Goal: Task Accomplishment & Management: Use online tool/utility

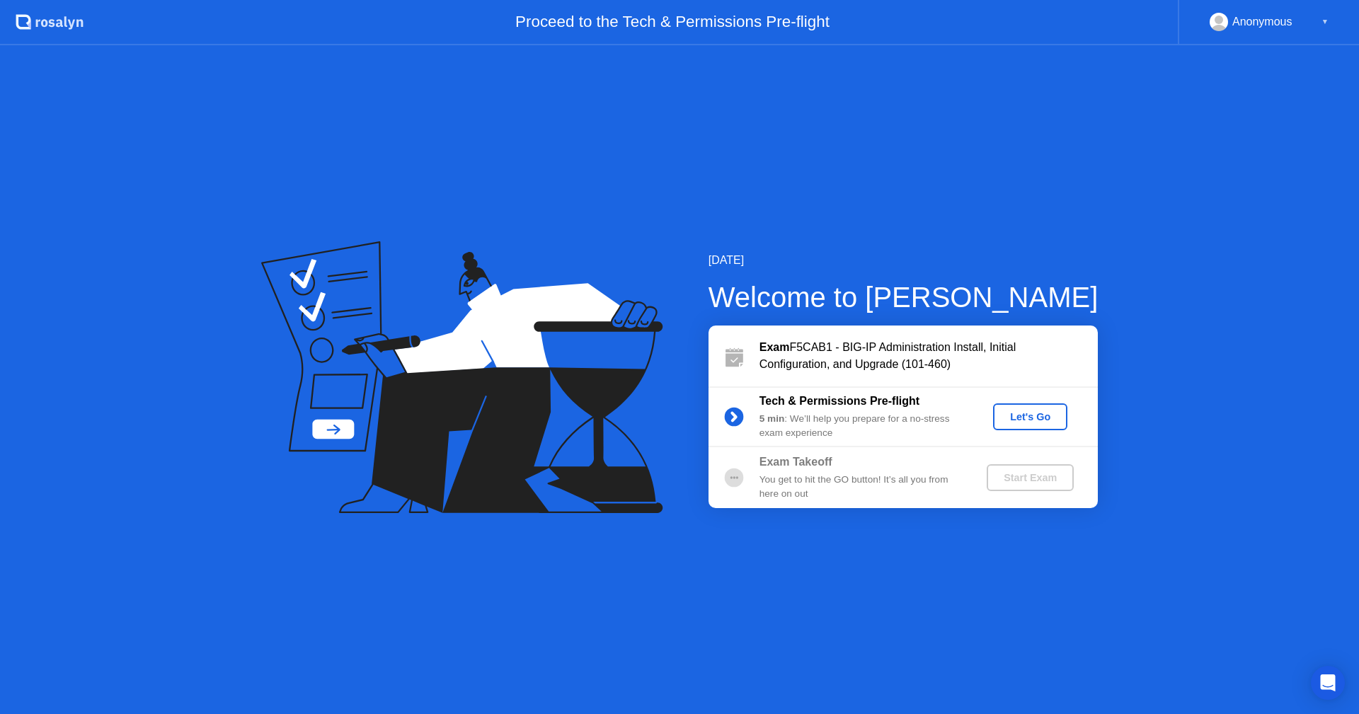
click at [1038, 420] on div "Let's Go" at bounding box center [1030, 416] width 63 height 11
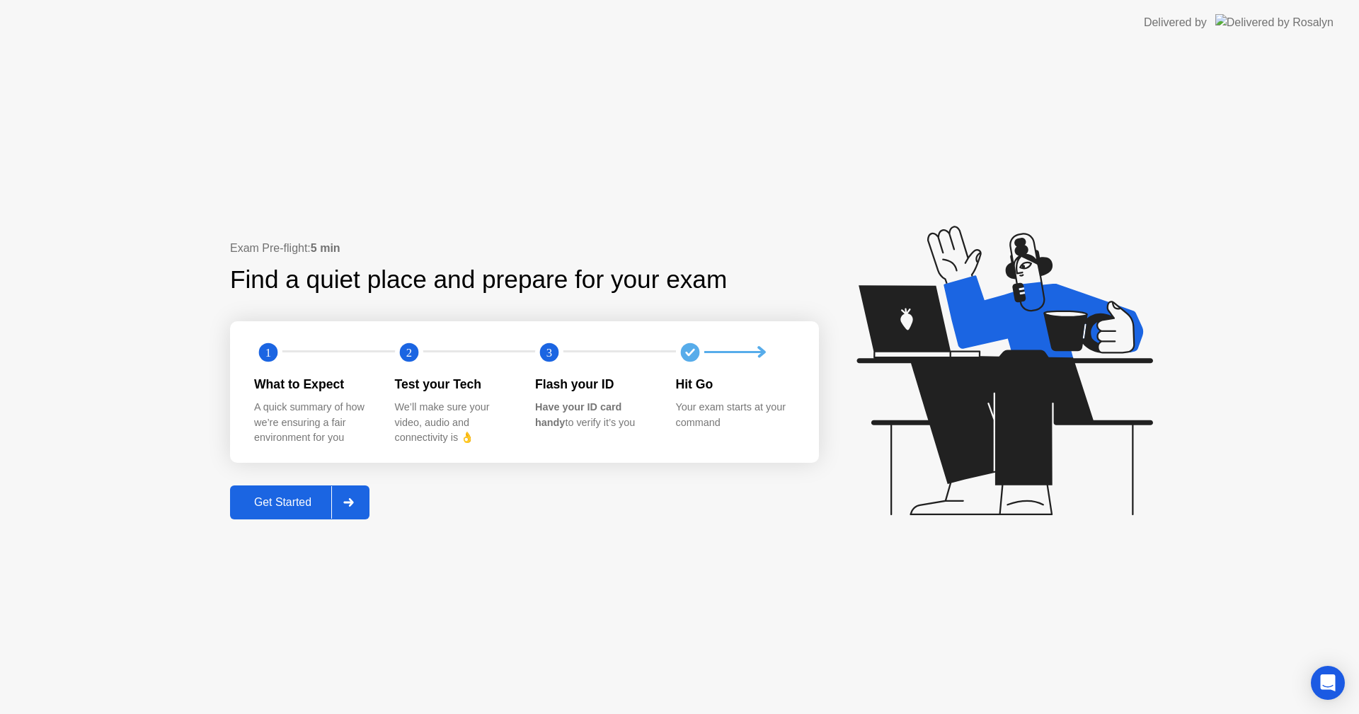
click at [318, 506] on div "Get Started" at bounding box center [282, 502] width 97 height 13
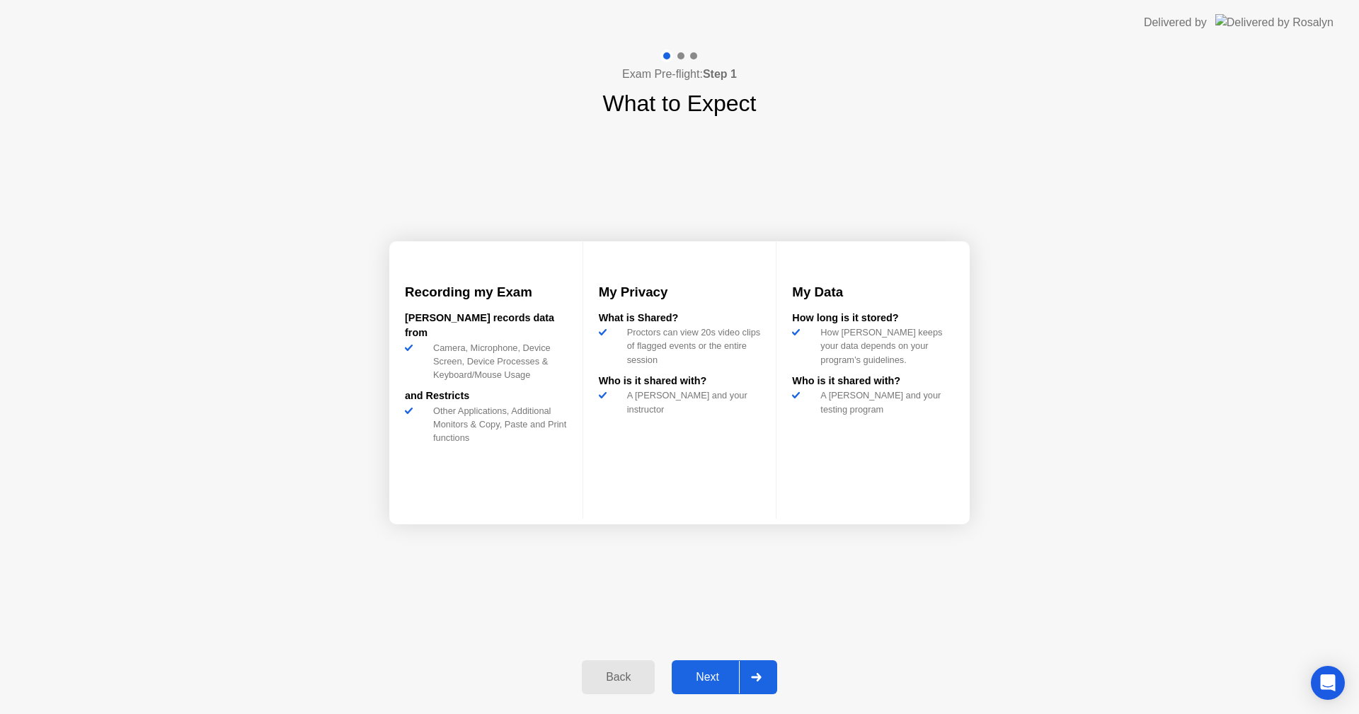
click at [723, 677] on div "Next" at bounding box center [707, 677] width 63 height 13
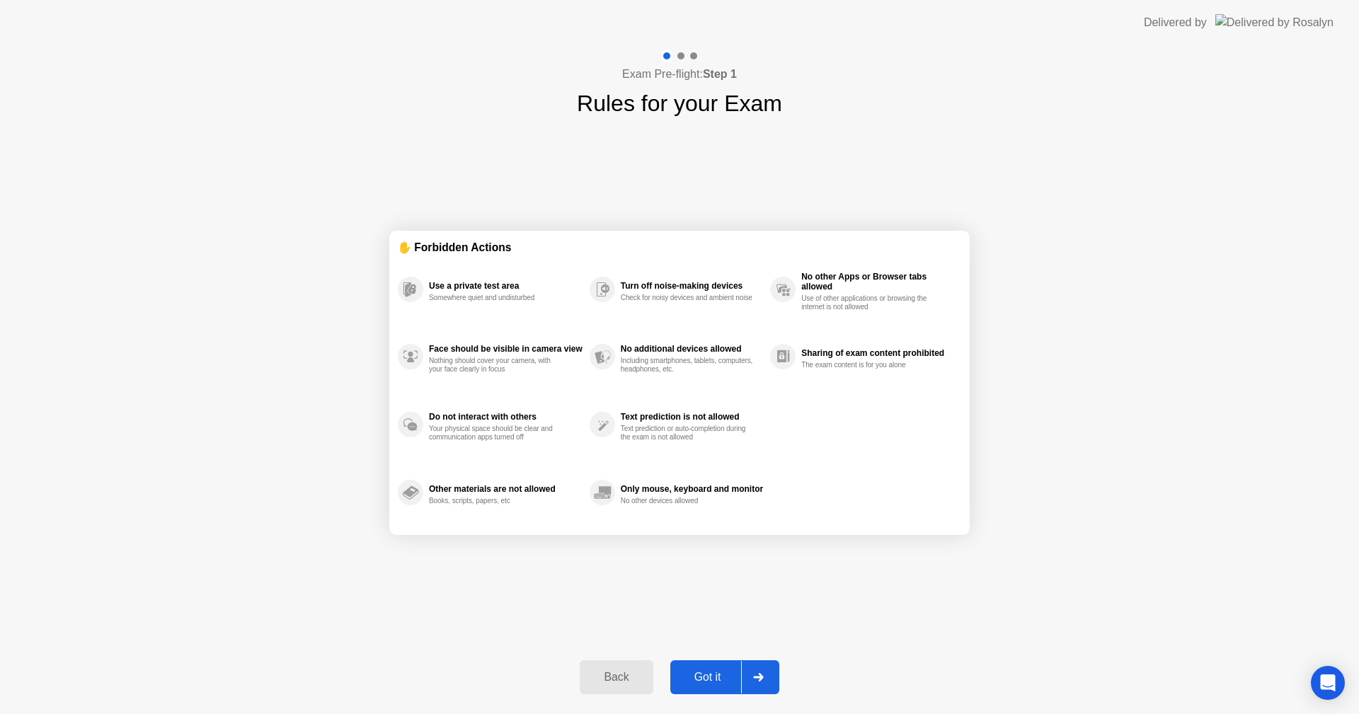
click at [706, 677] on div "Got it" at bounding box center [707, 677] width 67 height 13
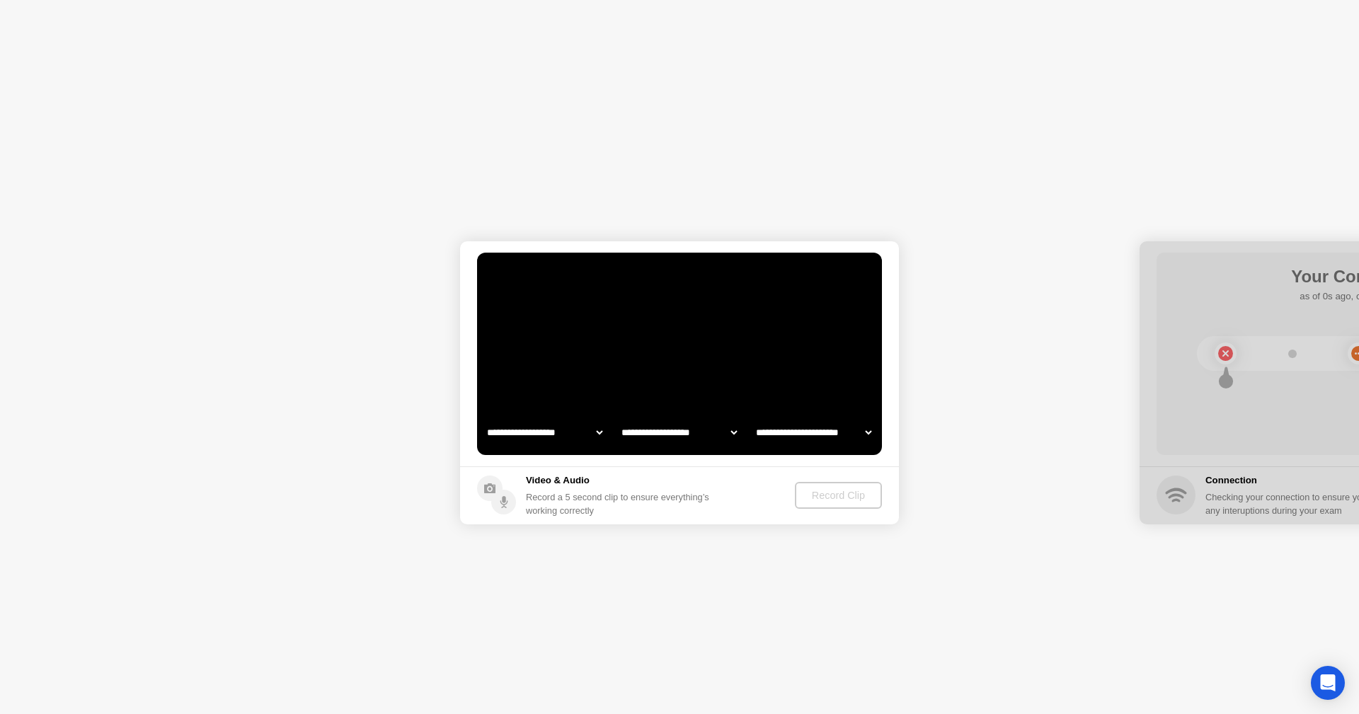
select select "**********"
select select "*******"
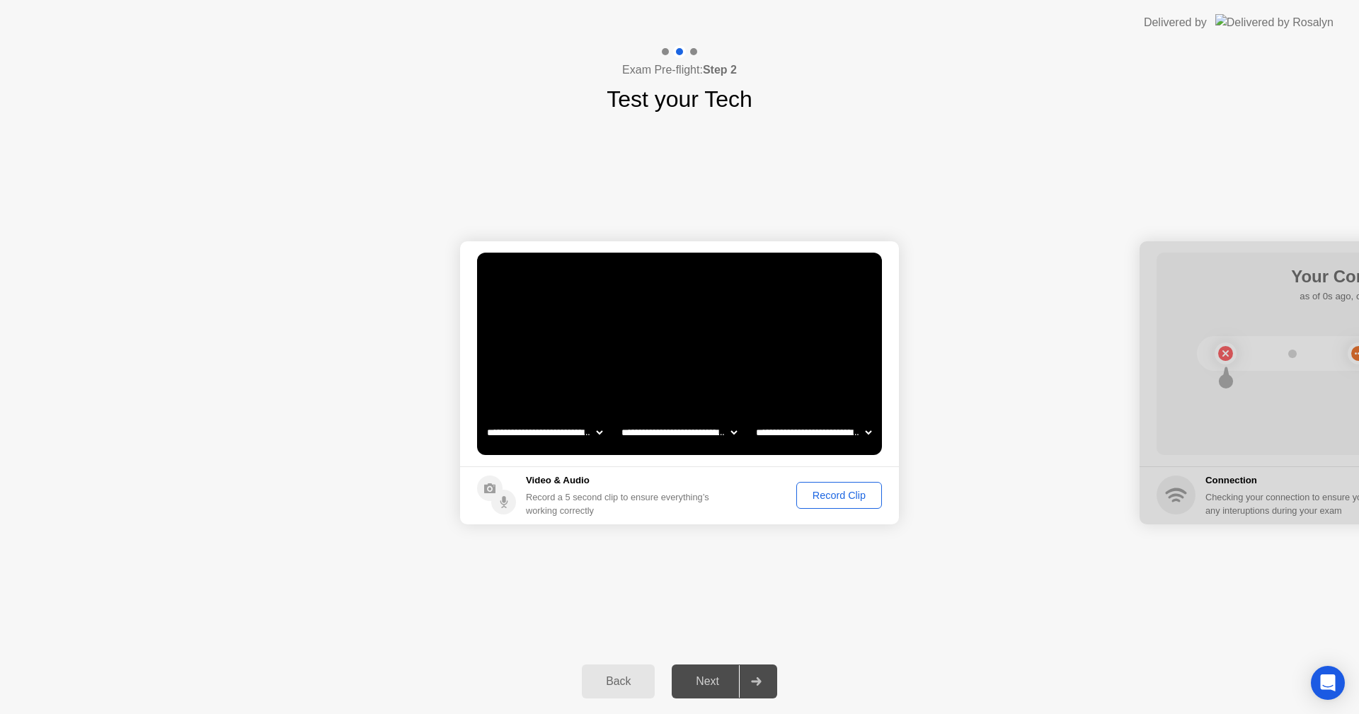
click at [845, 498] on div "Record Clip" at bounding box center [839, 495] width 76 height 11
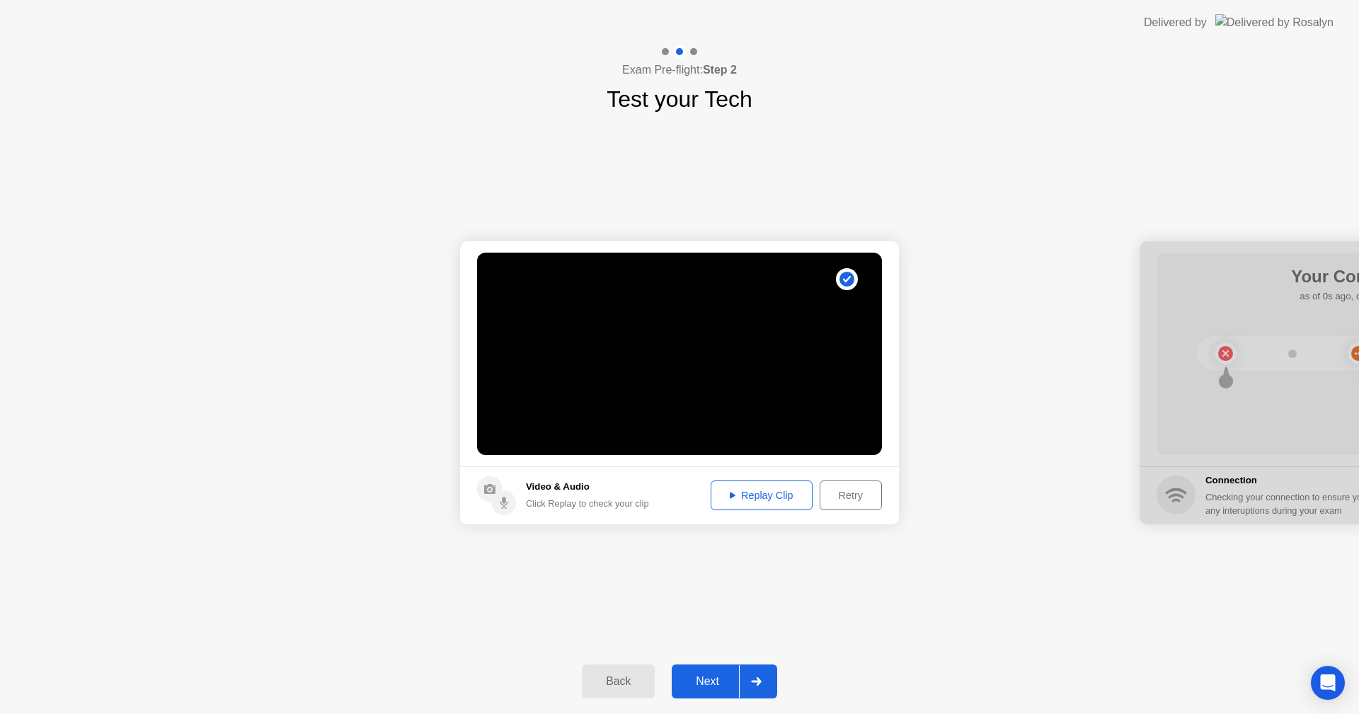
click at [769, 497] on div "Replay Clip" at bounding box center [761, 495] width 92 height 11
click at [761, 490] on div "Replay Clip" at bounding box center [761, 495] width 92 height 11
click at [708, 680] on div "Next" at bounding box center [707, 681] width 63 height 13
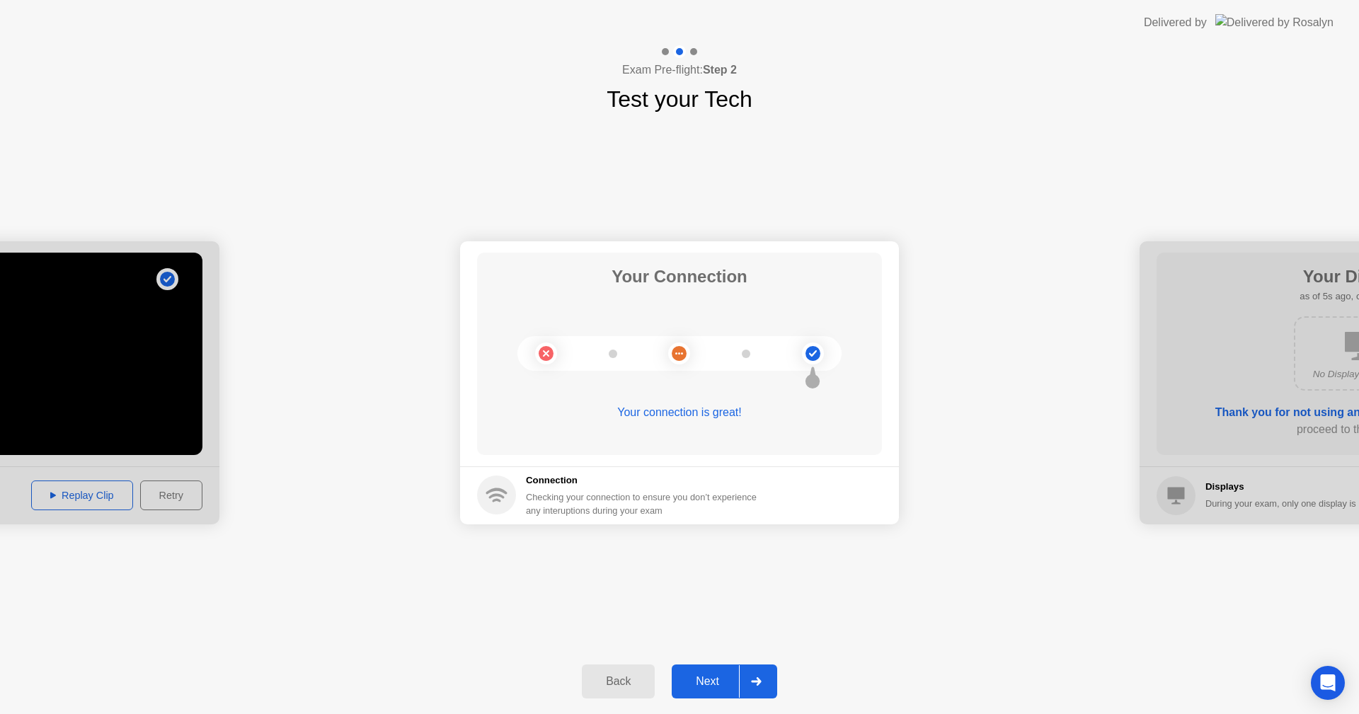
click at [724, 677] on div "Next" at bounding box center [707, 681] width 63 height 13
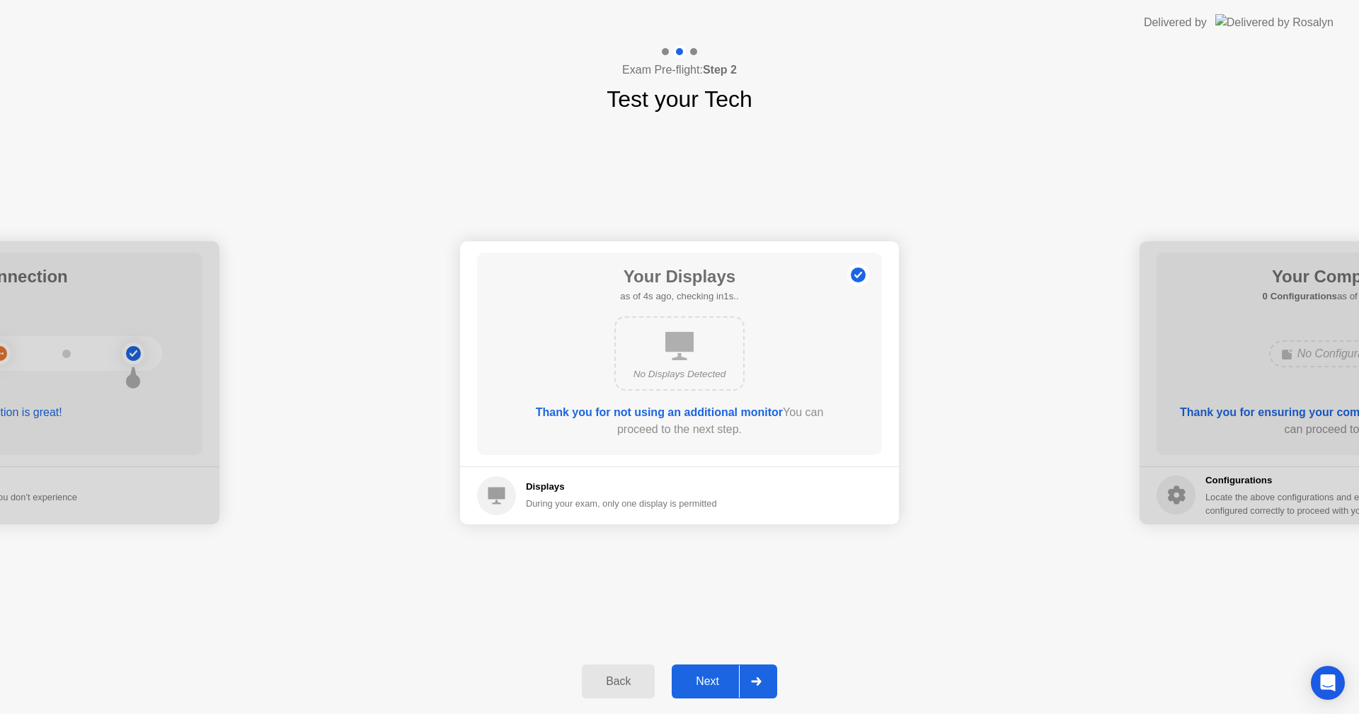
click at [722, 683] on div "Next" at bounding box center [707, 681] width 63 height 13
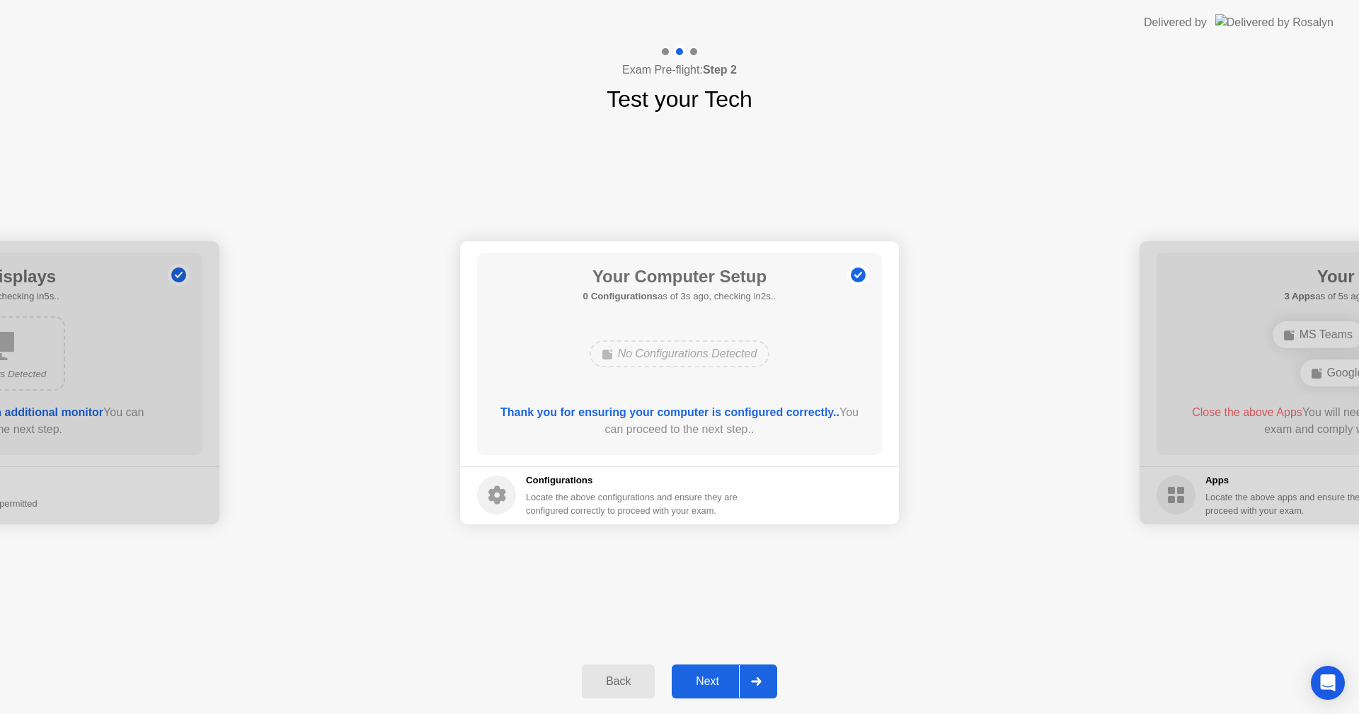
click at [706, 687] on div "Next" at bounding box center [707, 681] width 63 height 13
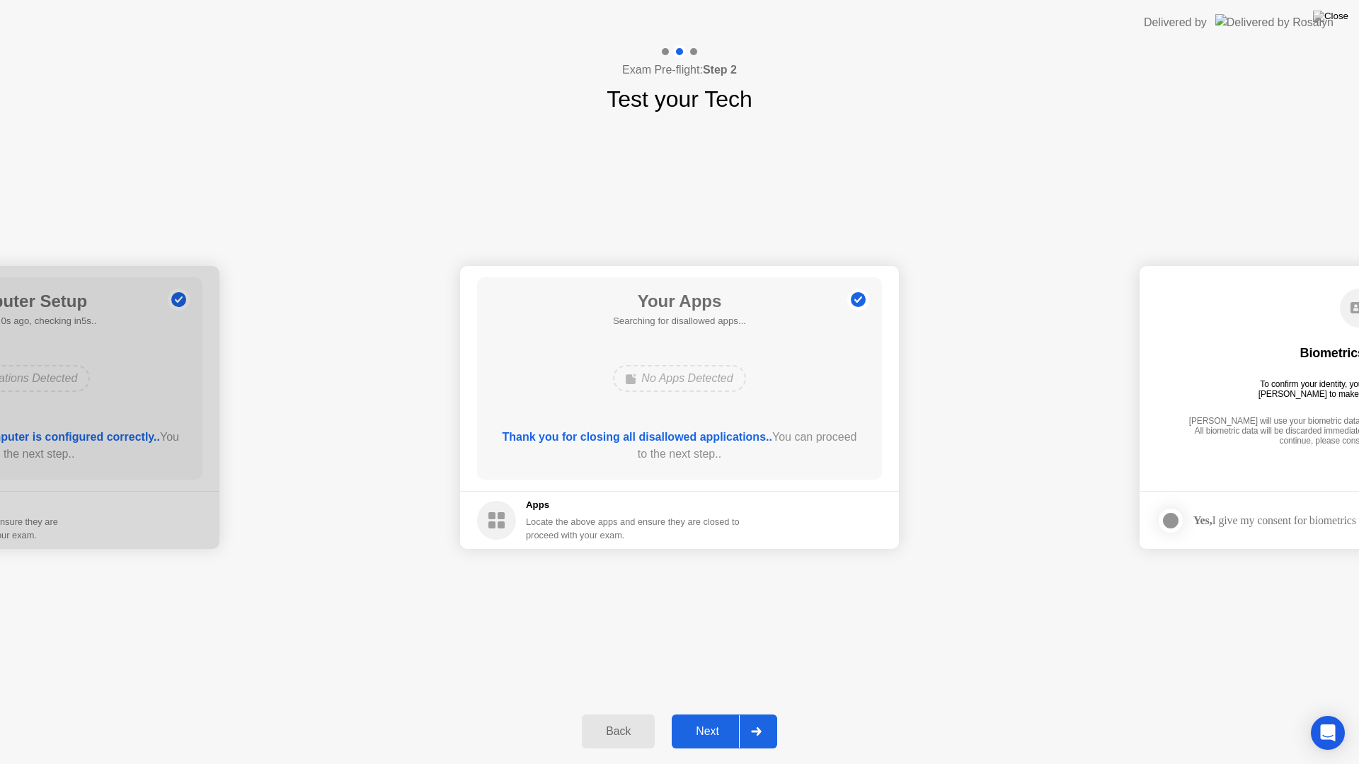
click at [707, 713] on div "Next" at bounding box center [707, 731] width 63 height 13
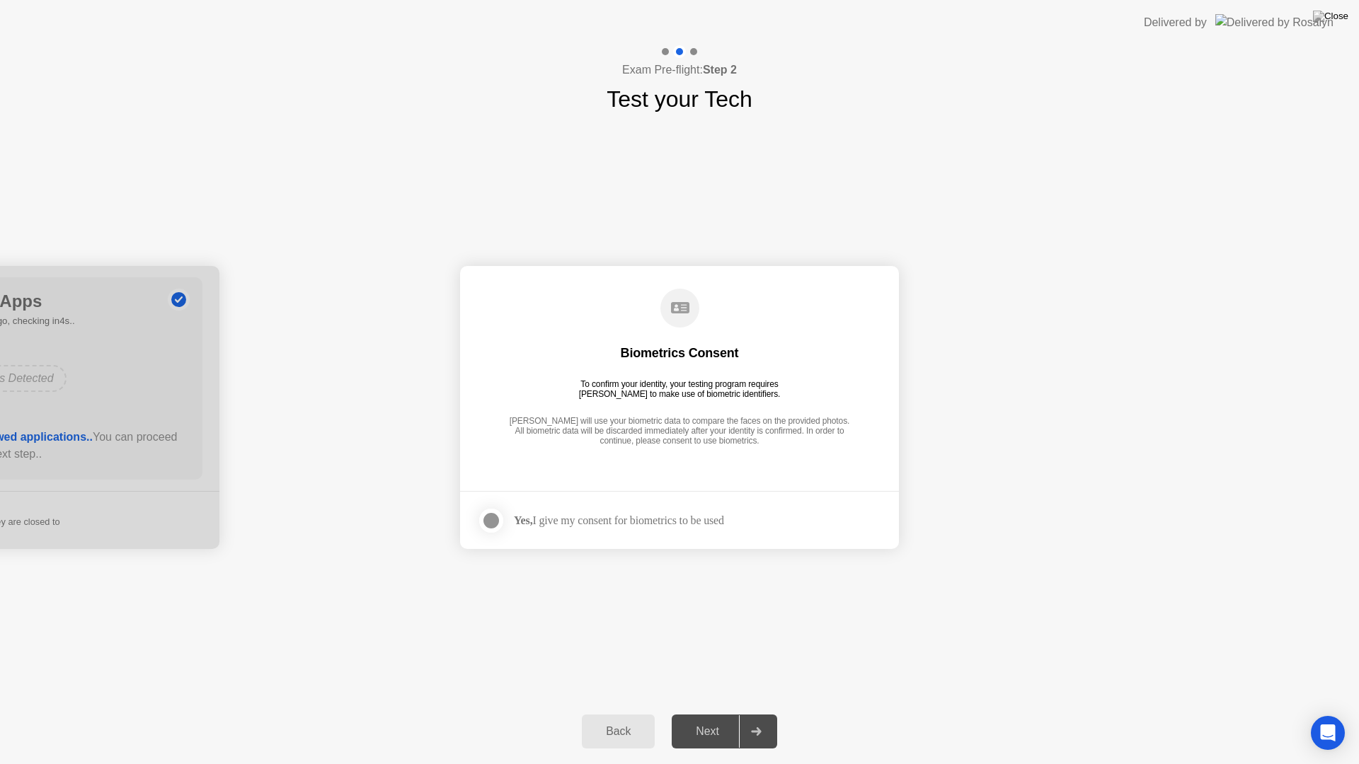
click at [710, 713] on div "Next" at bounding box center [707, 731] width 63 height 13
click at [563, 526] on div "Yes, I give my consent for biometrics to be used" at bounding box center [619, 520] width 210 height 13
click at [546, 517] on div "Yes, I give my consent for biometrics to be used" at bounding box center [619, 520] width 210 height 13
click at [483, 523] on div at bounding box center [491, 520] width 17 height 17
click at [707, 713] on div "Next" at bounding box center [707, 731] width 63 height 13
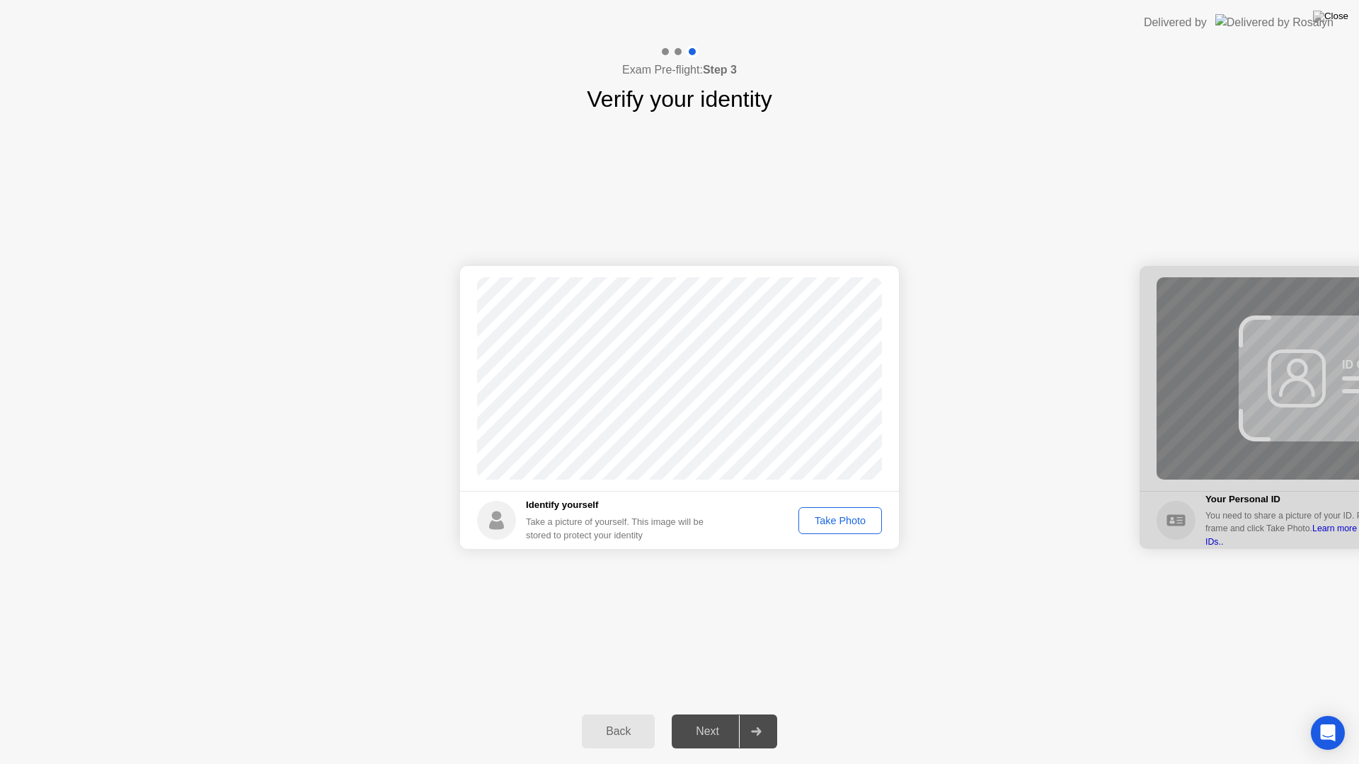
click at [848, 515] on div "Take Photo" at bounding box center [840, 520] width 74 height 11
click at [721, 713] on div "Next" at bounding box center [707, 731] width 63 height 13
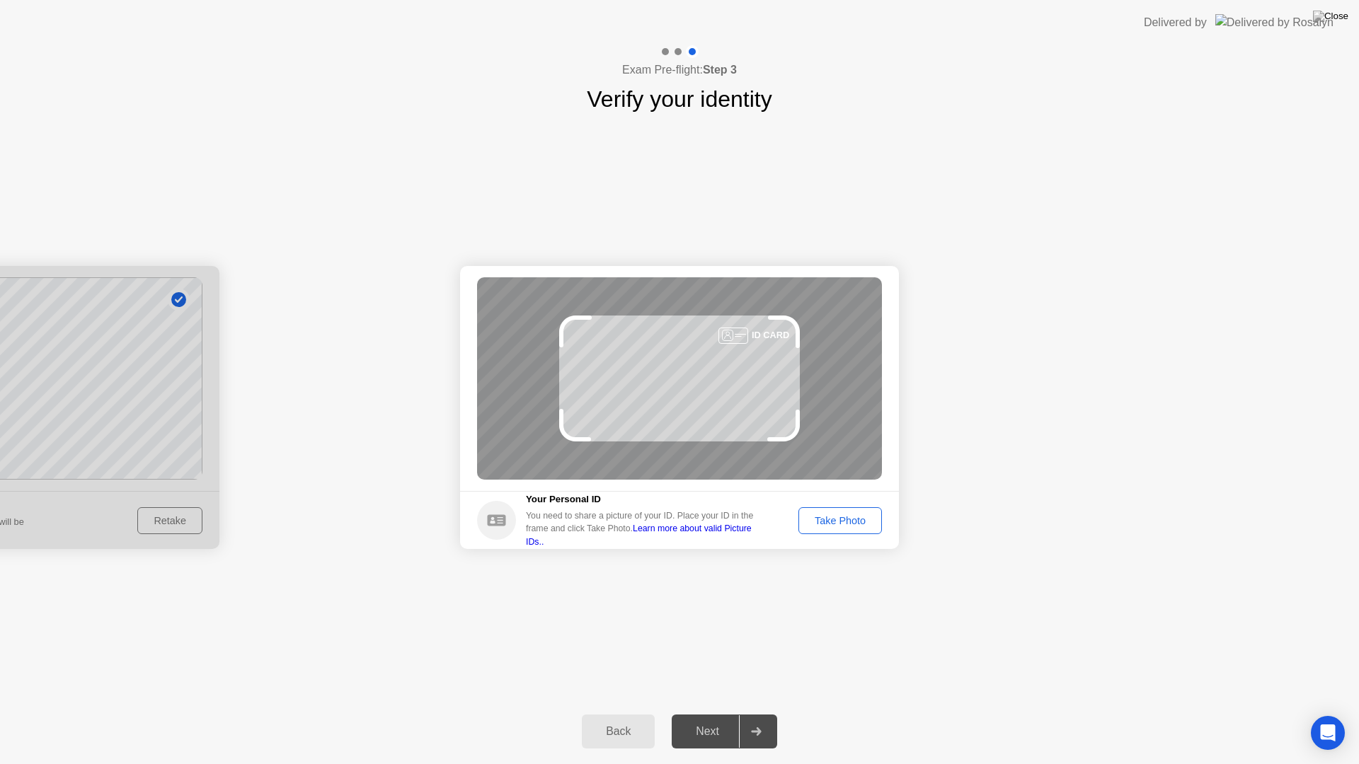
click at [844, 522] on div "Take Photo" at bounding box center [840, 520] width 74 height 11
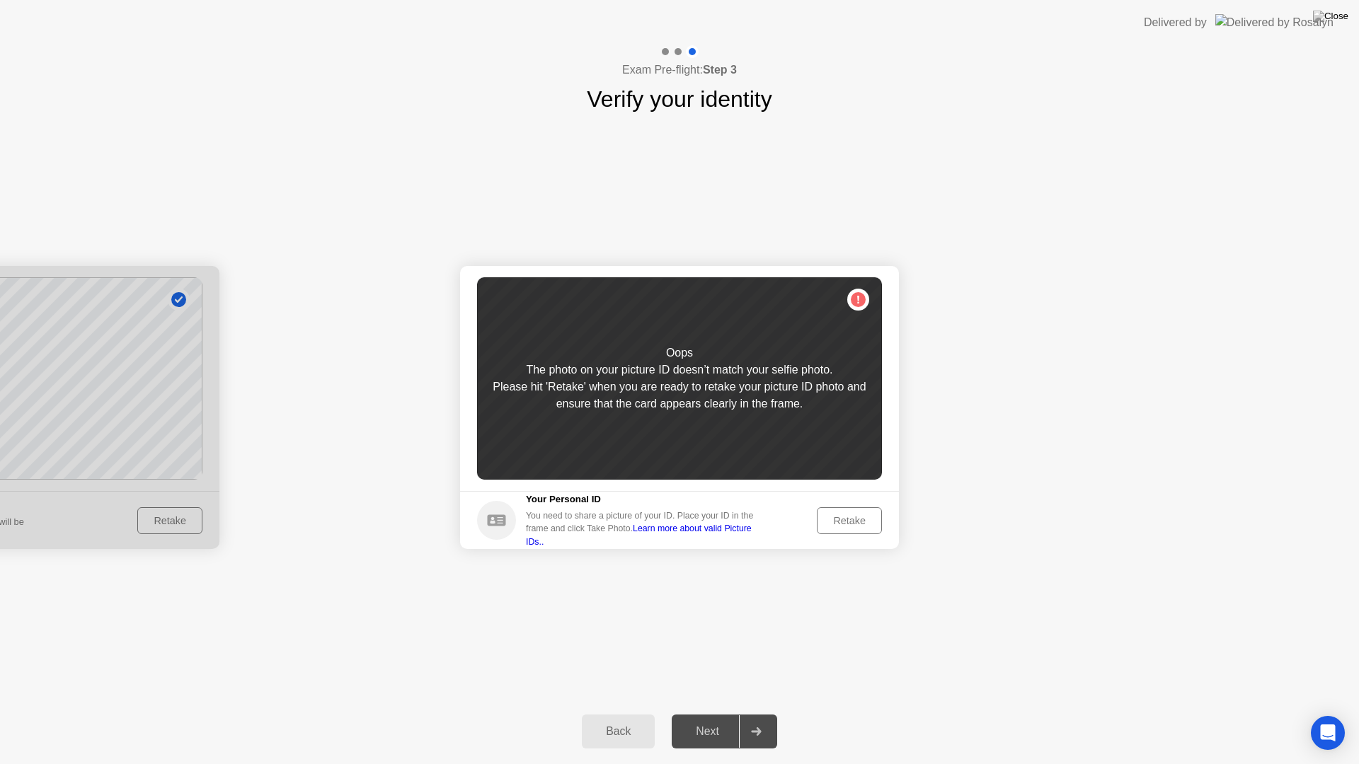
click at [854, 512] on button "Retake" at bounding box center [849, 520] width 65 height 27
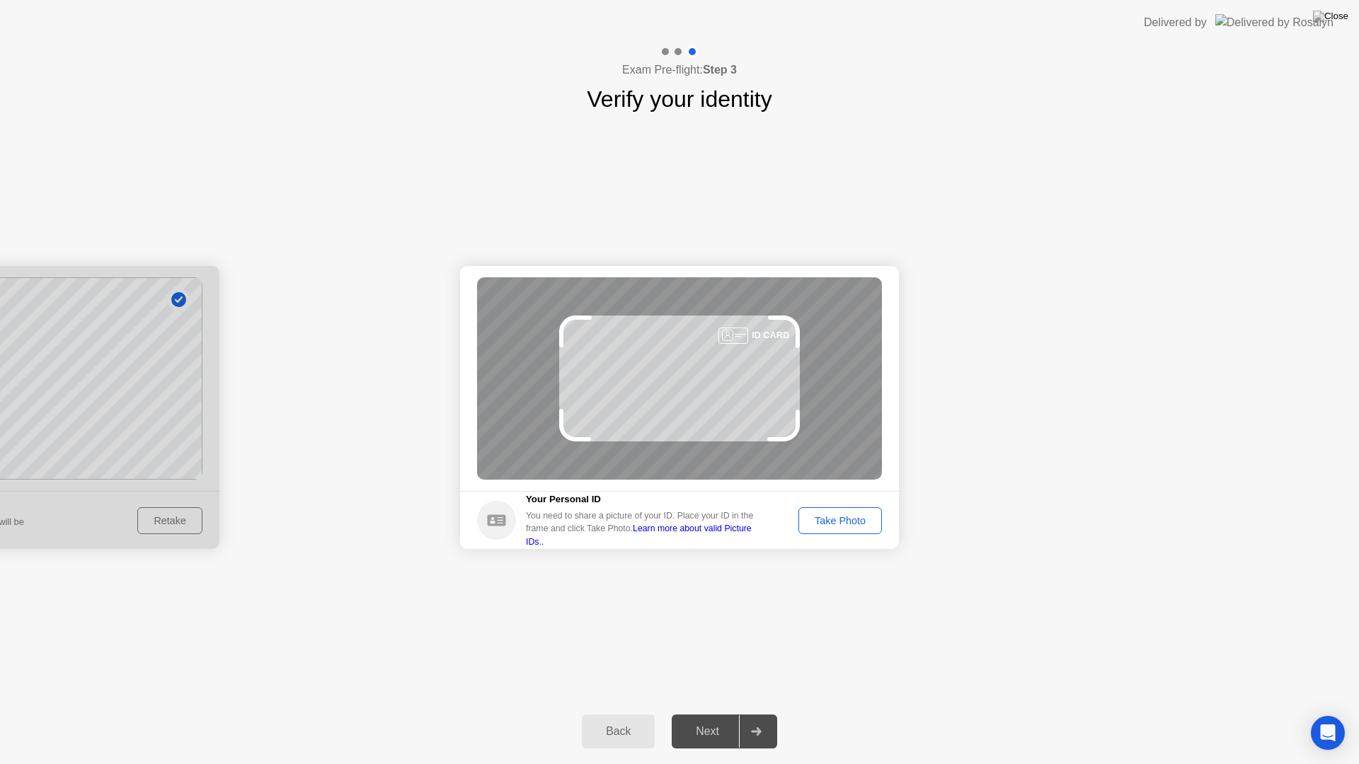
click at [839, 517] on div "Take Photo" at bounding box center [840, 520] width 74 height 11
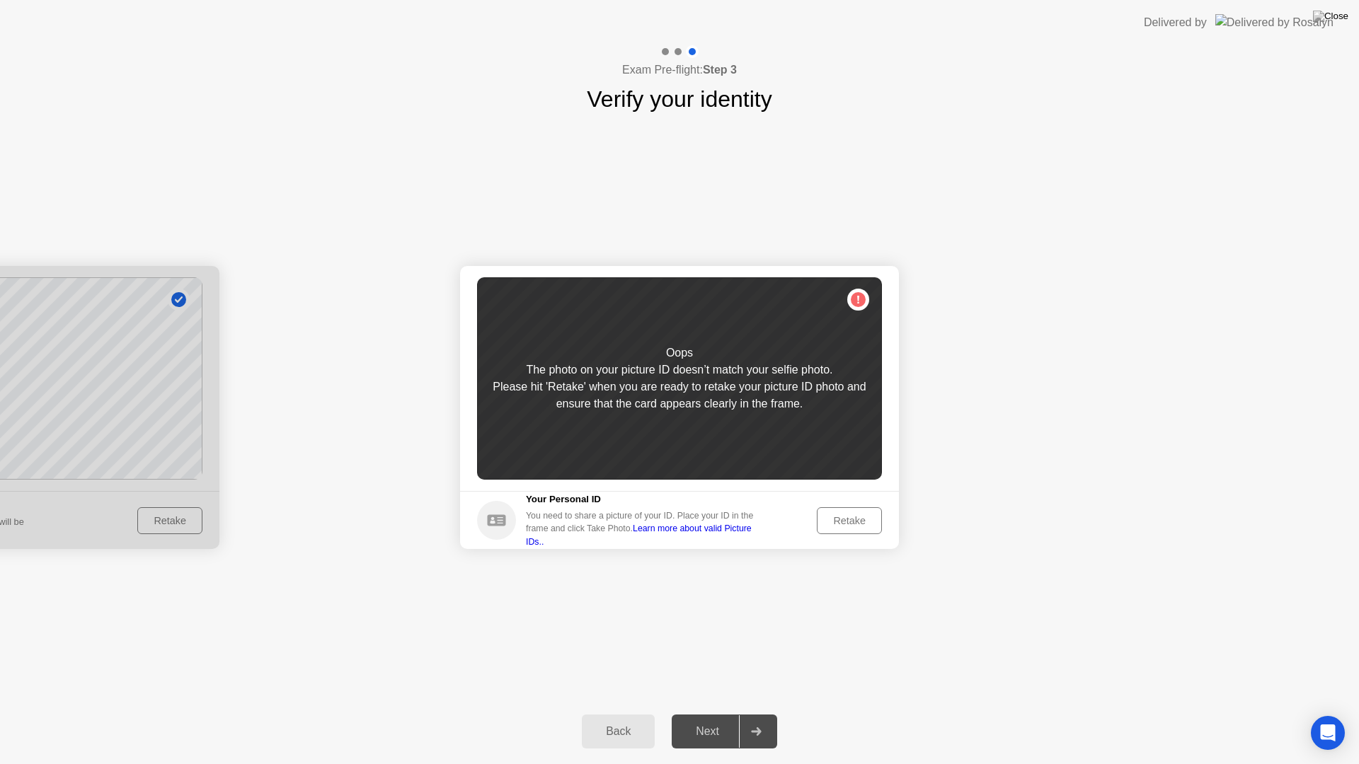
click at [834, 526] on div "Retake" at bounding box center [849, 520] width 55 height 11
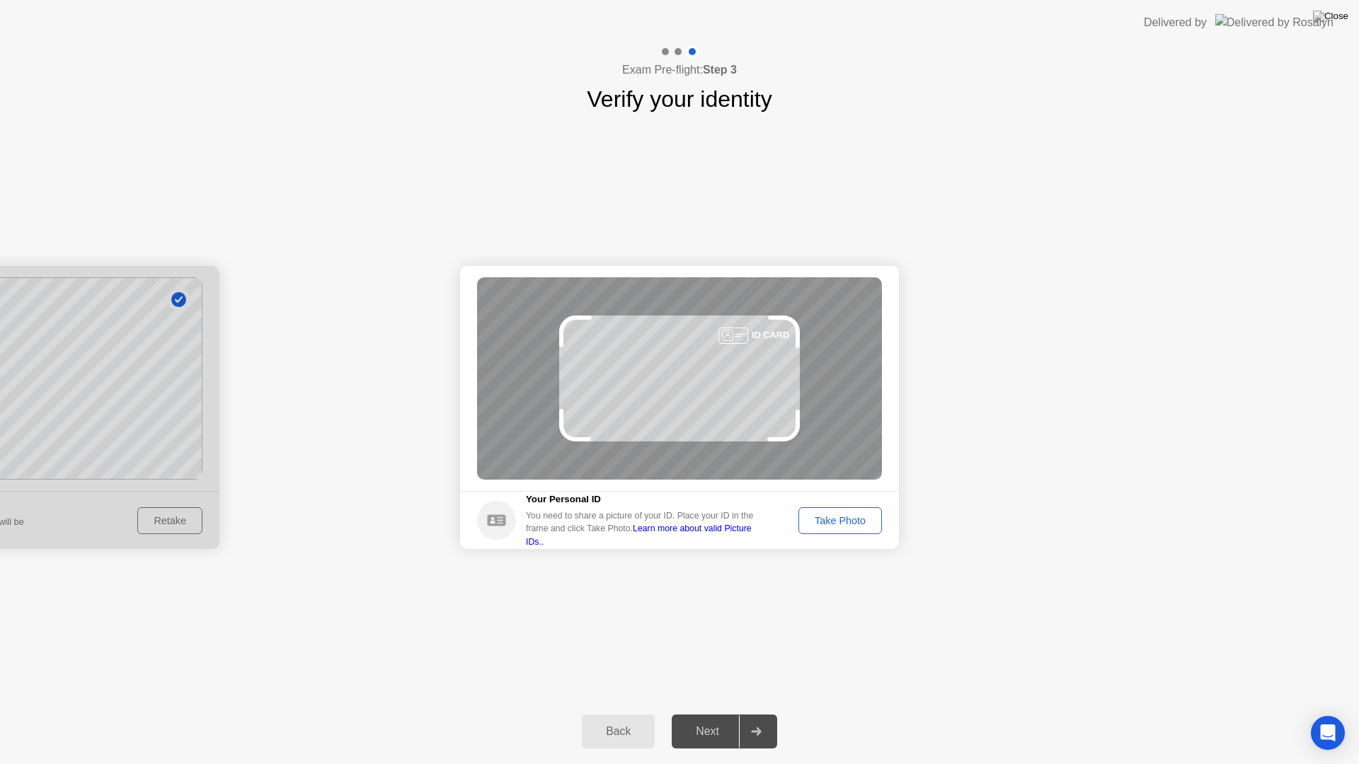
click at [844, 524] on div "Take Photo" at bounding box center [840, 520] width 74 height 11
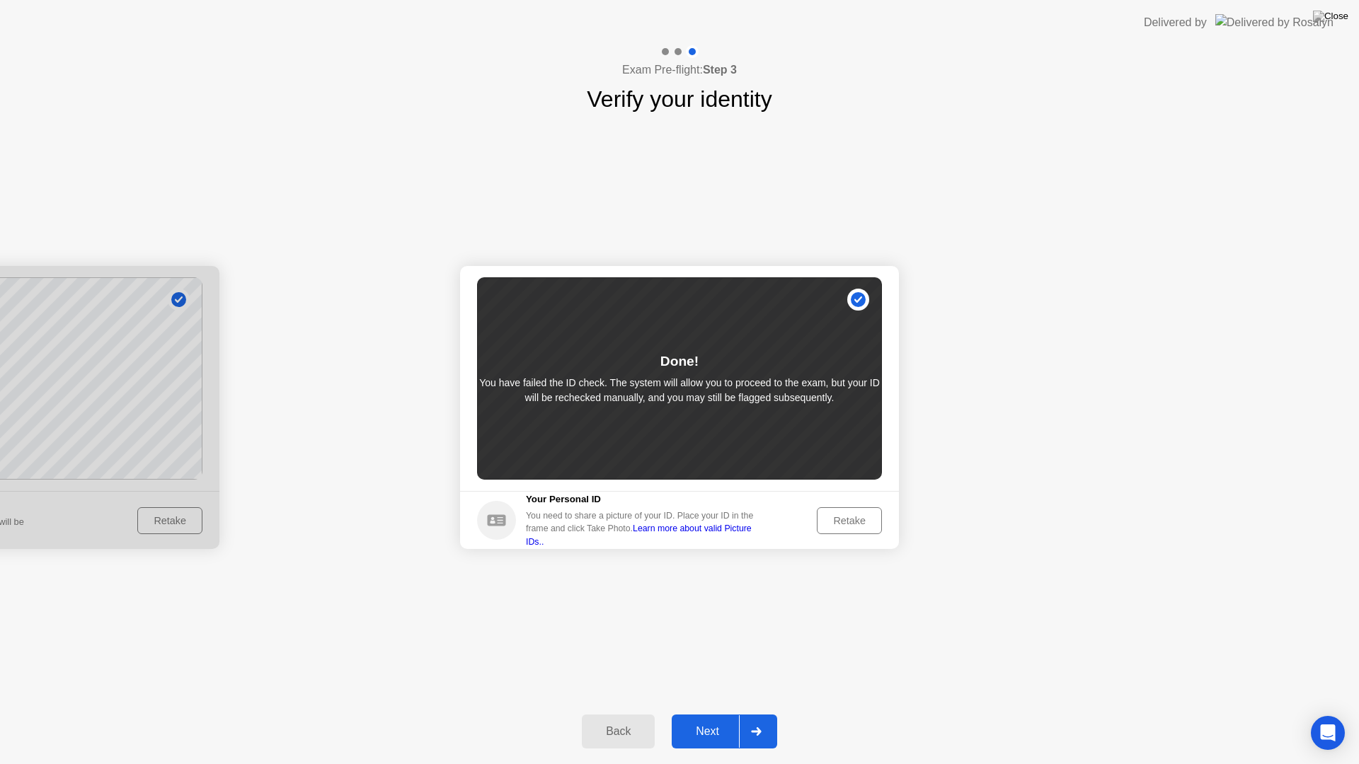
click at [707, 713] on div "Next" at bounding box center [707, 731] width 63 height 13
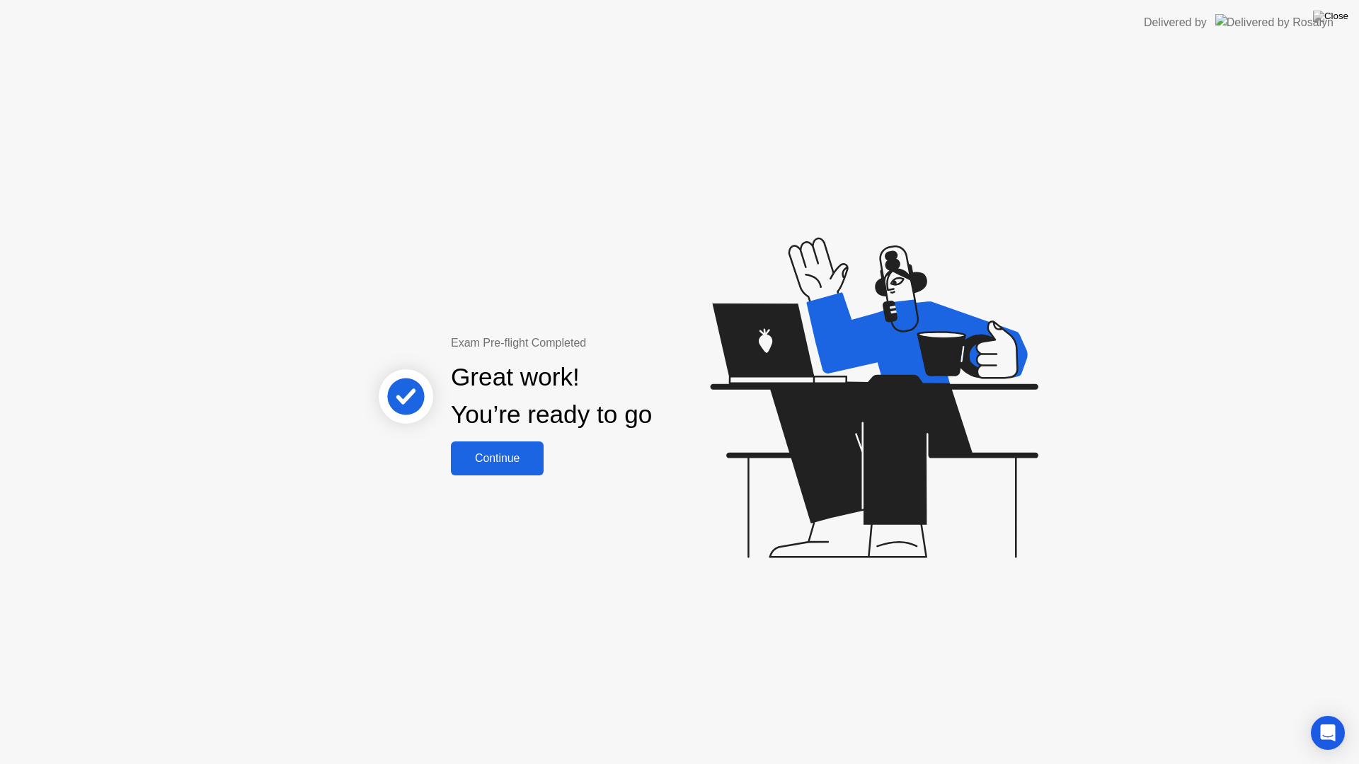
click at [512, 465] on div "Continue" at bounding box center [497, 458] width 84 height 13
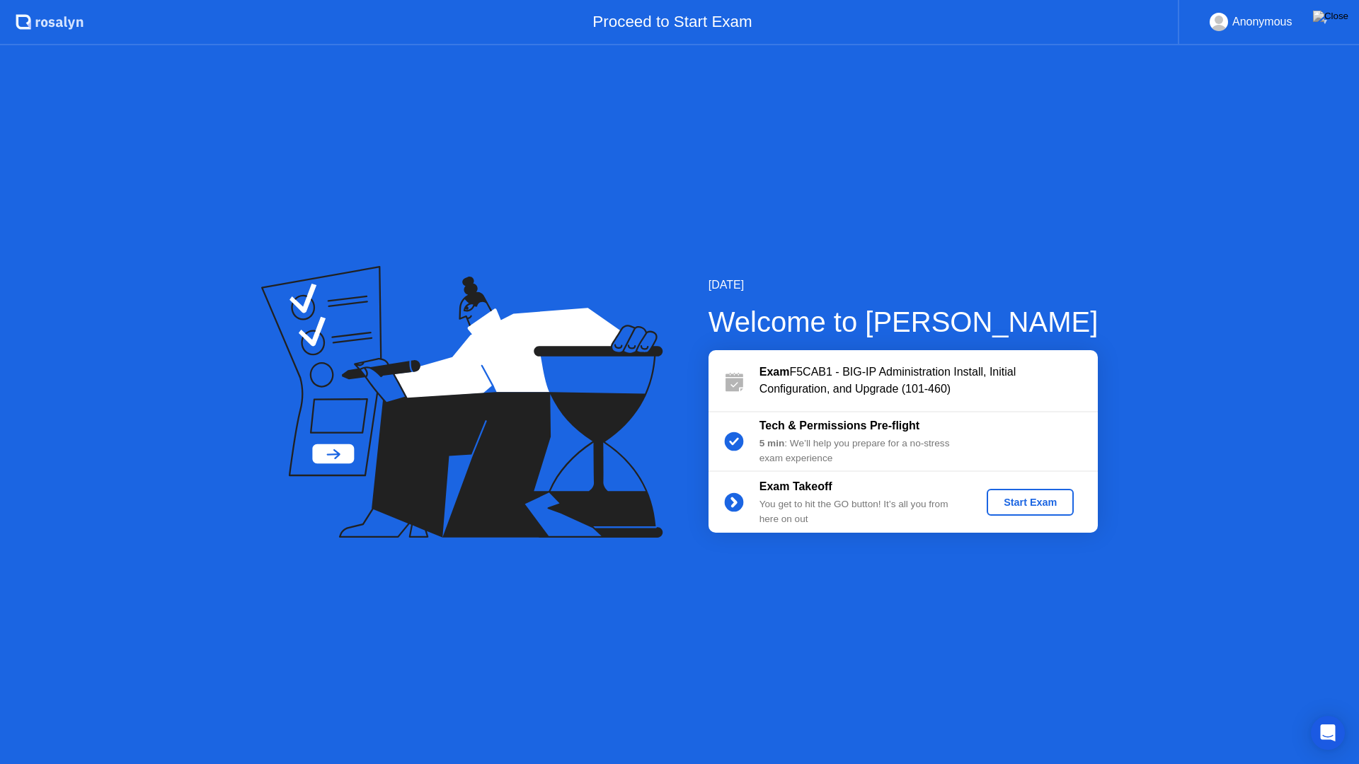
click at [1025, 505] on div "Start Exam" at bounding box center [1030, 502] width 76 height 11
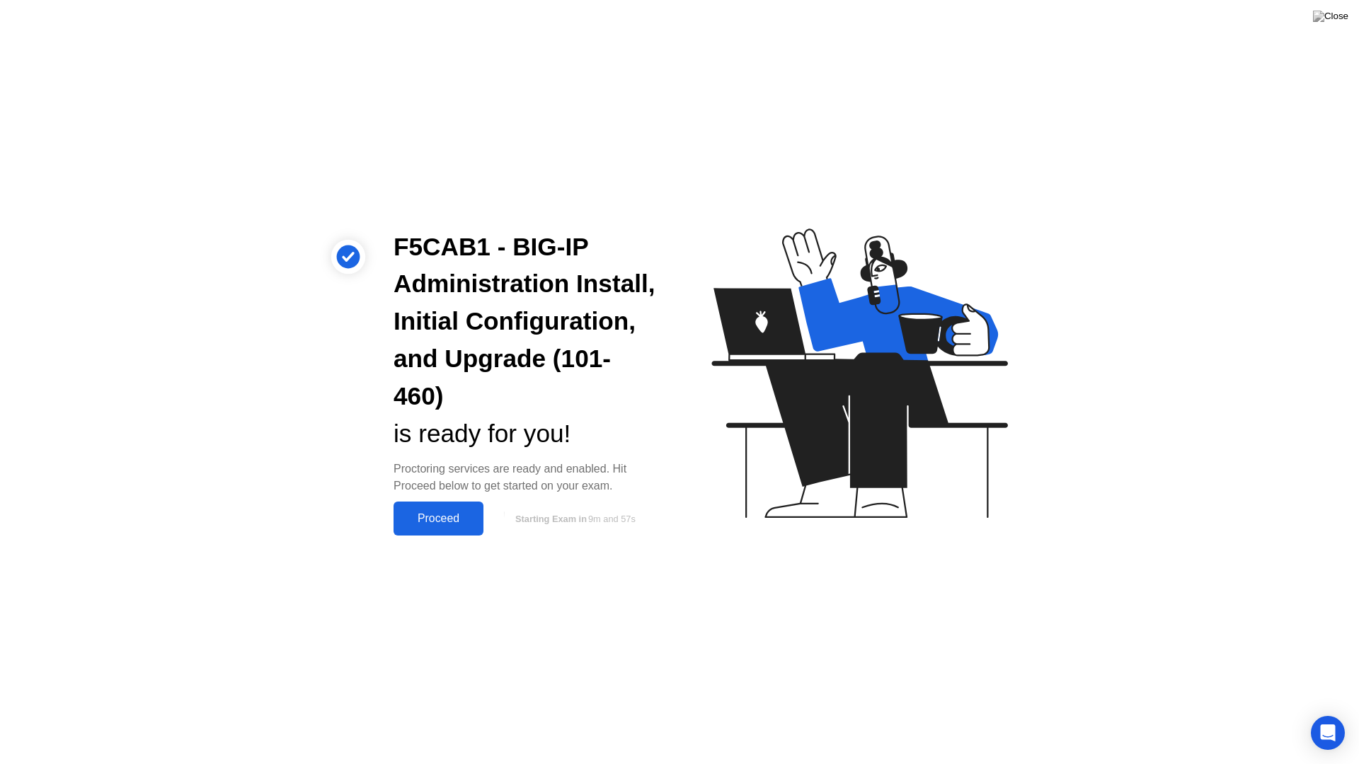
click at [437, 518] on div "Proceed" at bounding box center [438, 518] width 81 height 13
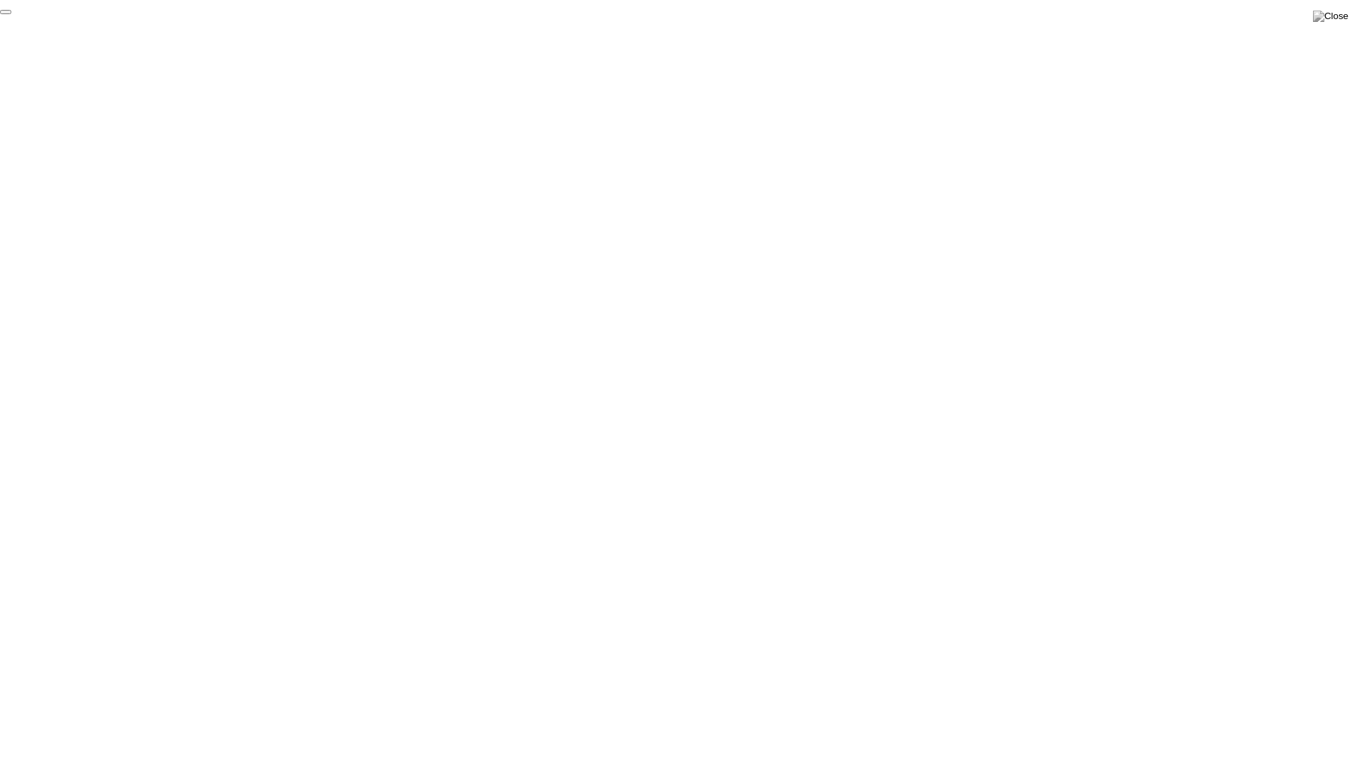
click div "End Proctoring Session"
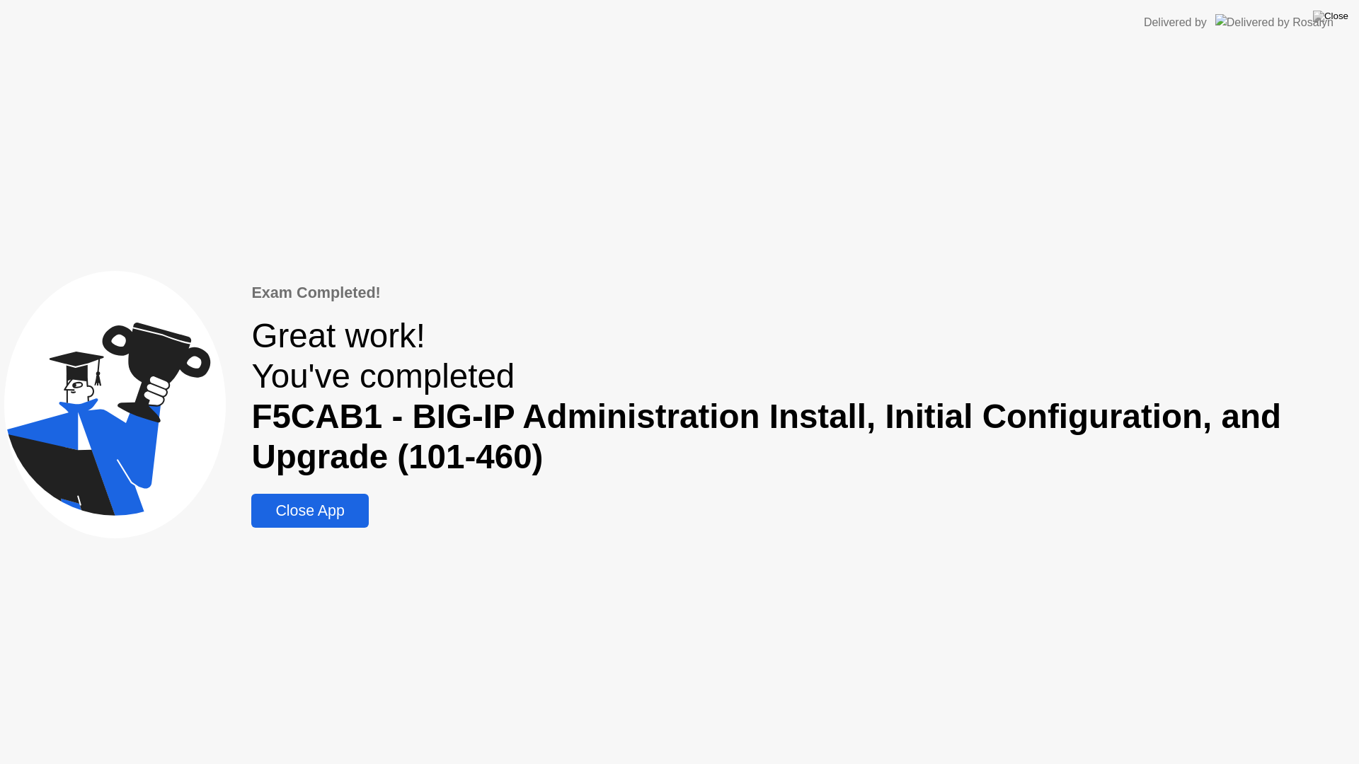
click at [339, 516] on div "Close App" at bounding box center [309, 511] width 108 height 18
